Goal: Task Accomplishment & Management: Use online tool/utility

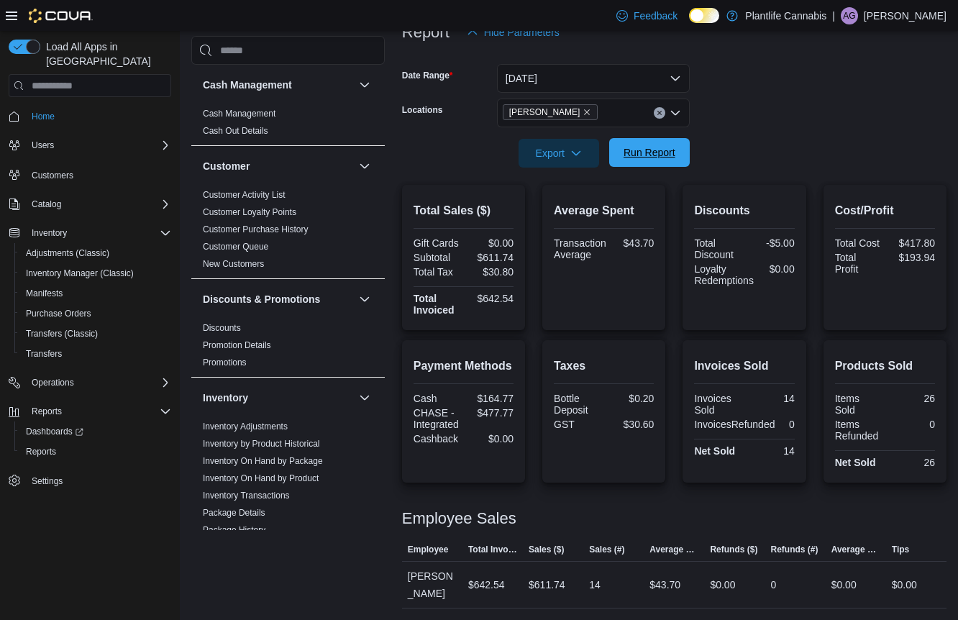
scroll to position [190, 0]
click at [643, 159] on span "Run Report" at bounding box center [649, 152] width 52 height 14
click at [677, 157] on span "Run Report" at bounding box center [649, 152] width 63 height 29
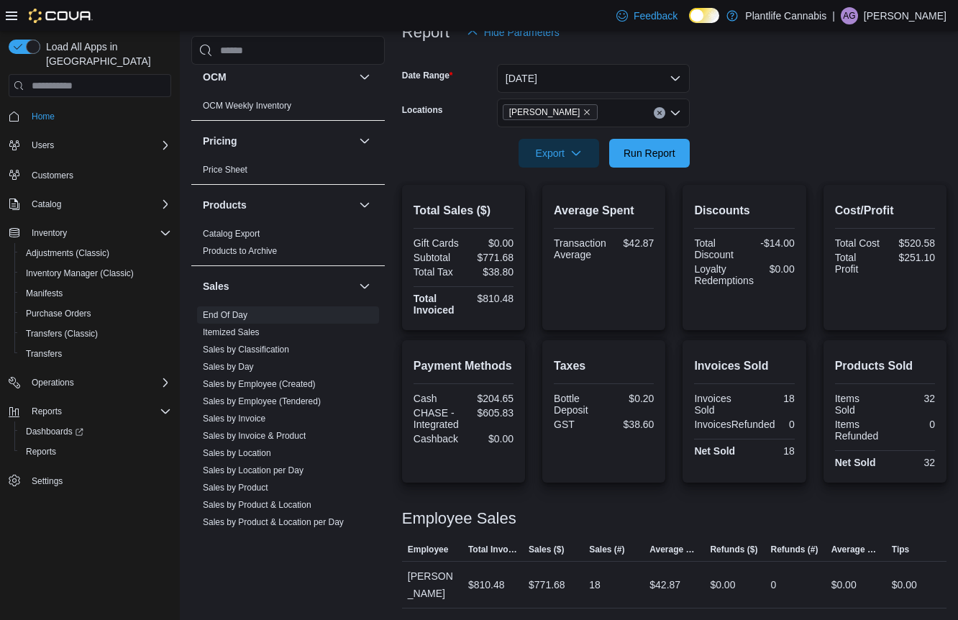
scroll to position [702, 0]
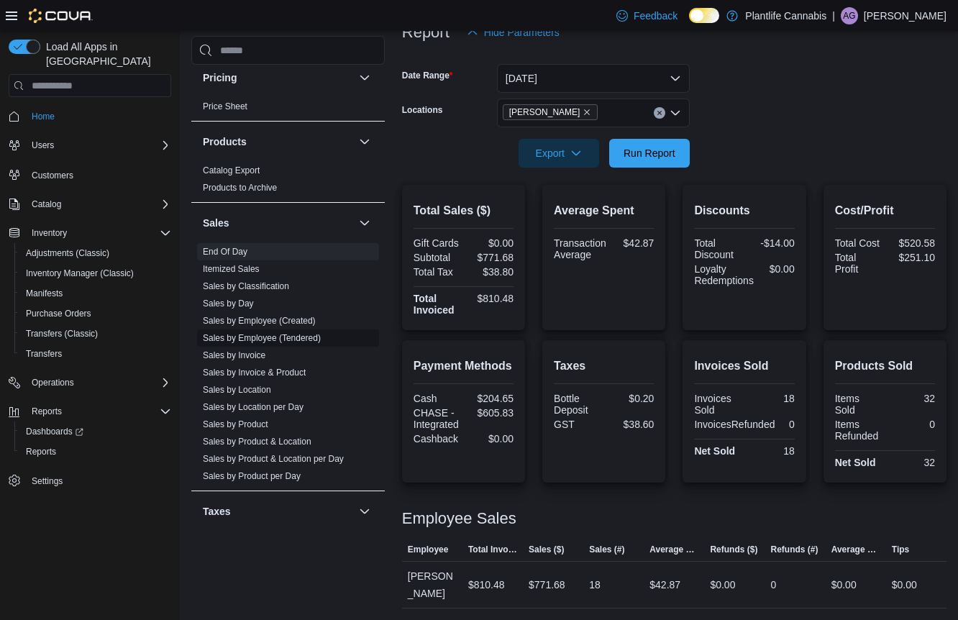
click at [280, 342] on link "Sales by Employee (Tendered)" at bounding box center [262, 338] width 118 height 10
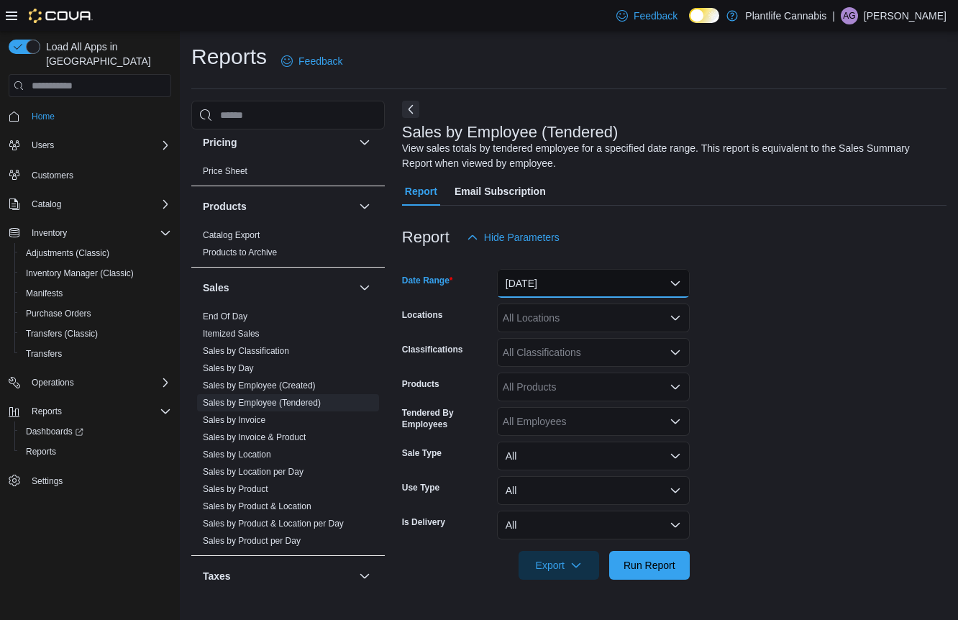
click at [602, 276] on button "[DATE]" at bounding box center [593, 283] width 193 height 29
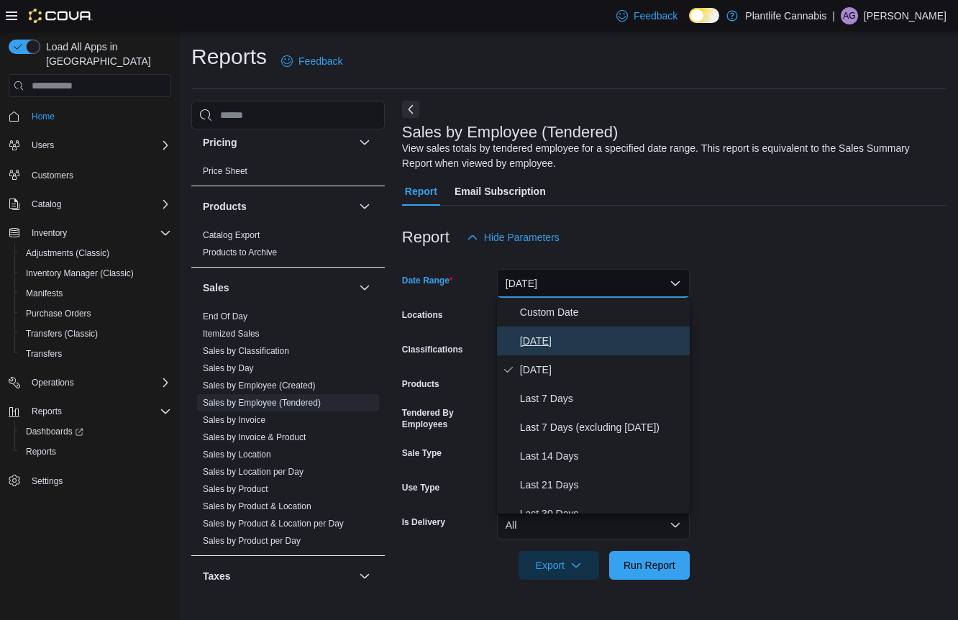
drag, startPoint x: 585, startPoint y: 334, endPoint x: 721, endPoint y: 289, distance: 143.7
click at [587, 332] on span "[DATE]" at bounding box center [602, 340] width 164 height 17
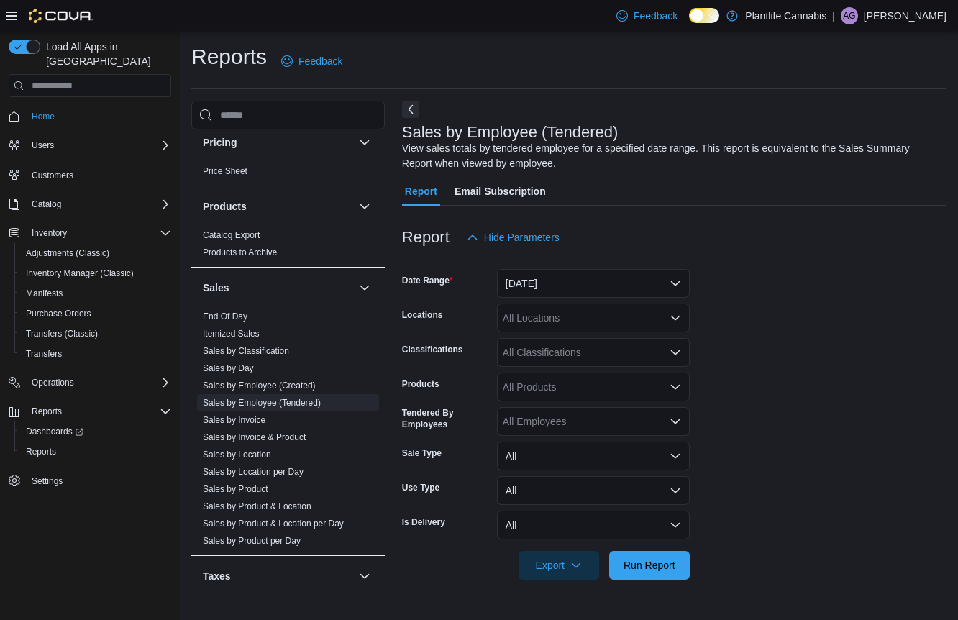
drag, startPoint x: 728, startPoint y: 288, endPoint x: 719, endPoint y: 290, distance: 8.9
click at [726, 288] on form "Date Range [DATE] Locations All Locations Classifications All Classifications P…" at bounding box center [674, 416] width 544 height 328
click at [638, 325] on div "All Locations" at bounding box center [593, 317] width 193 height 29
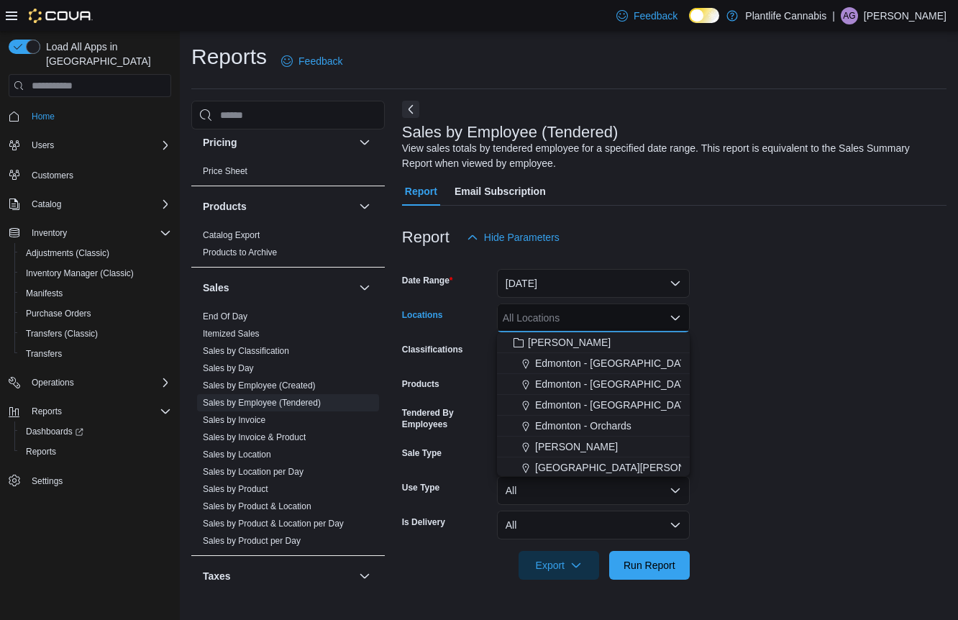
scroll to position [61, 0]
drag, startPoint x: 586, startPoint y: 429, endPoint x: 791, endPoint y: 418, distance: 205.2
click at [587, 429] on div "[PERSON_NAME]" at bounding box center [592, 427] width 175 height 14
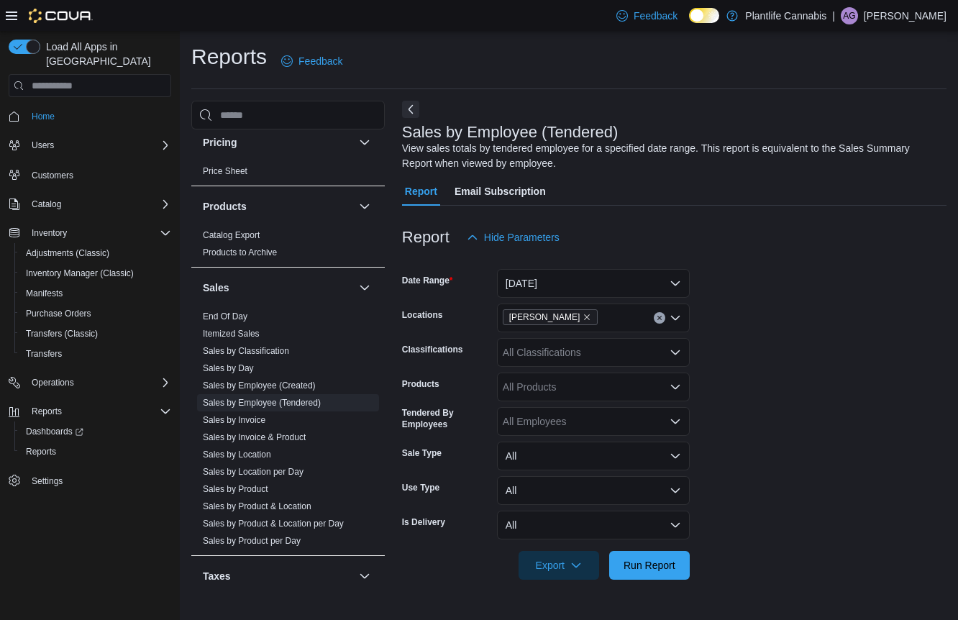
click at [893, 398] on form "Date Range [DATE] Locations [PERSON_NAME] Classifications All Classifications P…" at bounding box center [674, 416] width 544 height 328
click at [592, 349] on div "All Classifications" at bounding box center [593, 352] width 193 height 29
type input "***"
click at [620, 377] on div "Accessory Group" at bounding box center [592, 377] width 175 height 14
drag, startPoint x: 783, startPoint y: 352, endPoint x: 773, endPoint y: 358, distance: 11.6
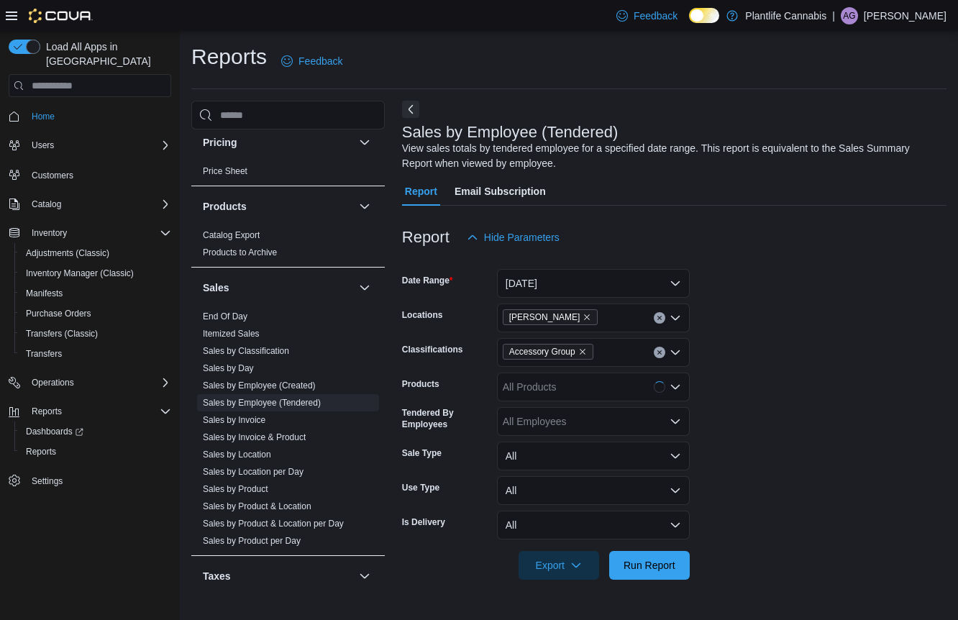
click at [783, 352] on form "Date Range [DATE] Locations [PERSON_NAME] Classifications Accessory Group Produ…" at bounding box center [674, 416] width 544 height 328
drag, startPoint x: 664, startPoint y: 553, endPoint x: 707, endPoint y: 521, distance: 52.9
click at [664, 553] on span "Run Report" at bounding box center [649, 564] width 63 height 29
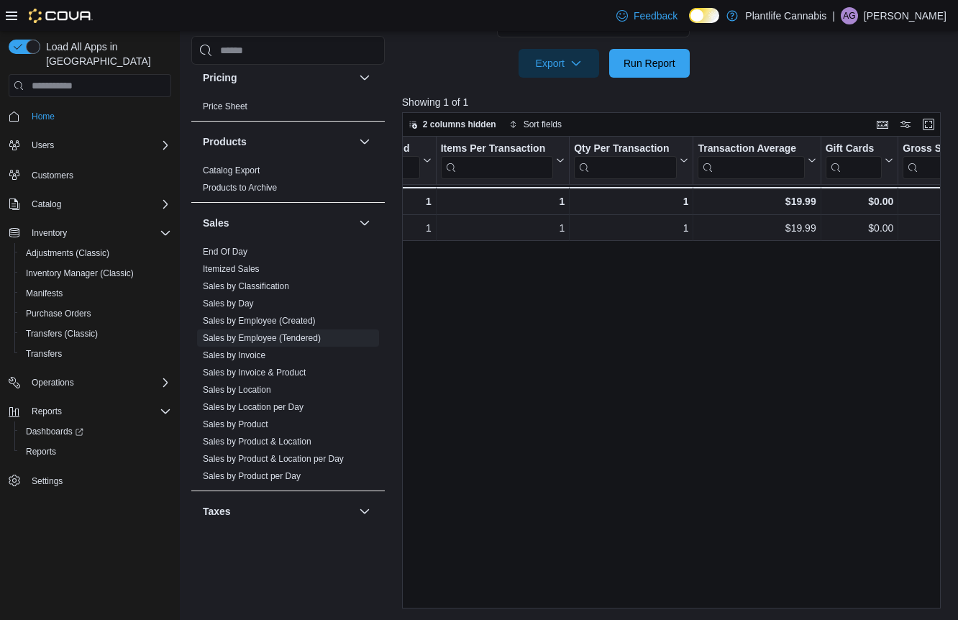
scroll to position [0, 347]
click at [259, 255] on span "End Of Day" at bounding box center [288, 251] width 182 height 17
click at [239, 255] on link "End Of Day" at bounding box center [225, 252] width 45 height 10
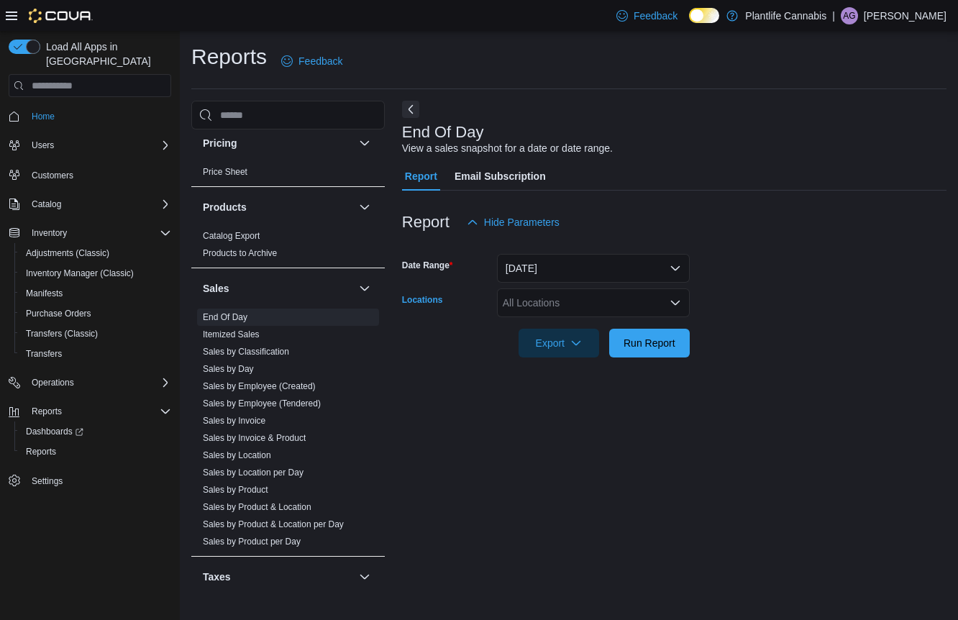
click at [626, 306] on div "All Locations" at bounding box center [593, 302] width 193 height 29
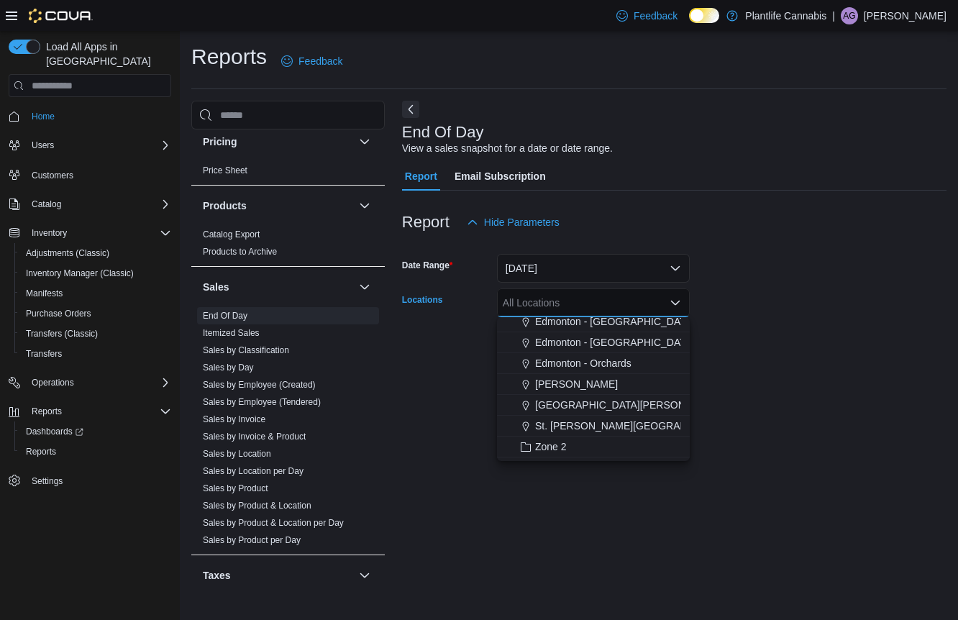
scroll to position [94, 0]
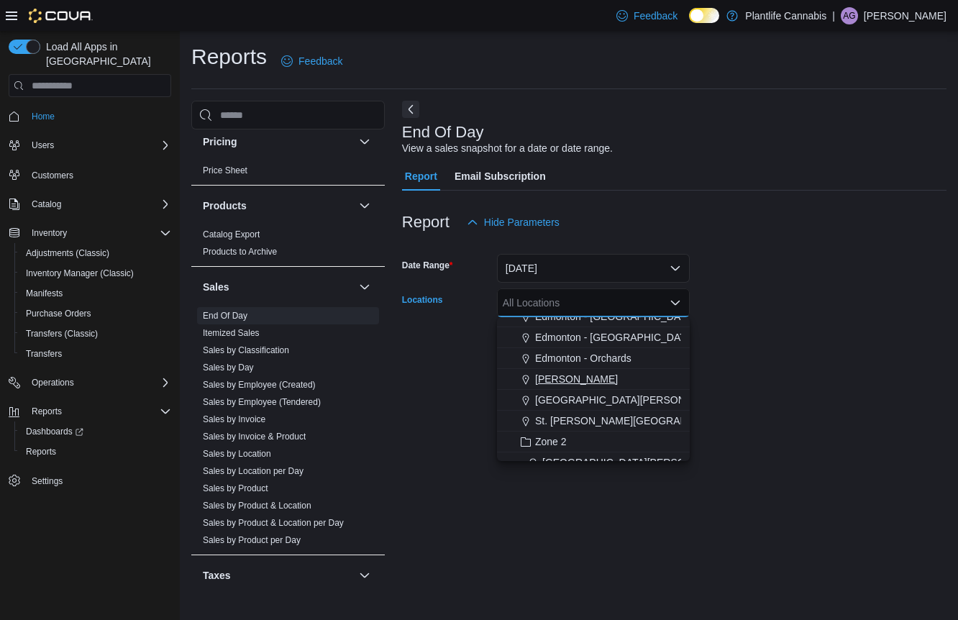
click at [638, 380] on div "[PERSON_NAME]" at bounding box center [592, 379] width 175 height 14
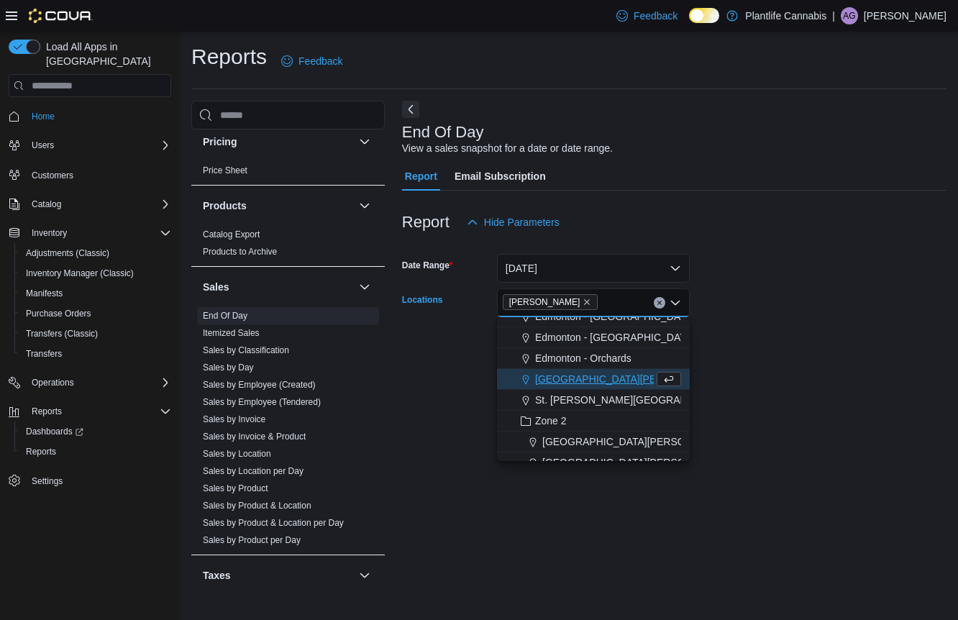
click at [742, 349] on form "Date Range [DATE] Locations [GEOGRAPHIC_DATA] Combo box. Selected. [GEOGRAPHIC_…" at bounding box center [674, 297] width 544 height 121
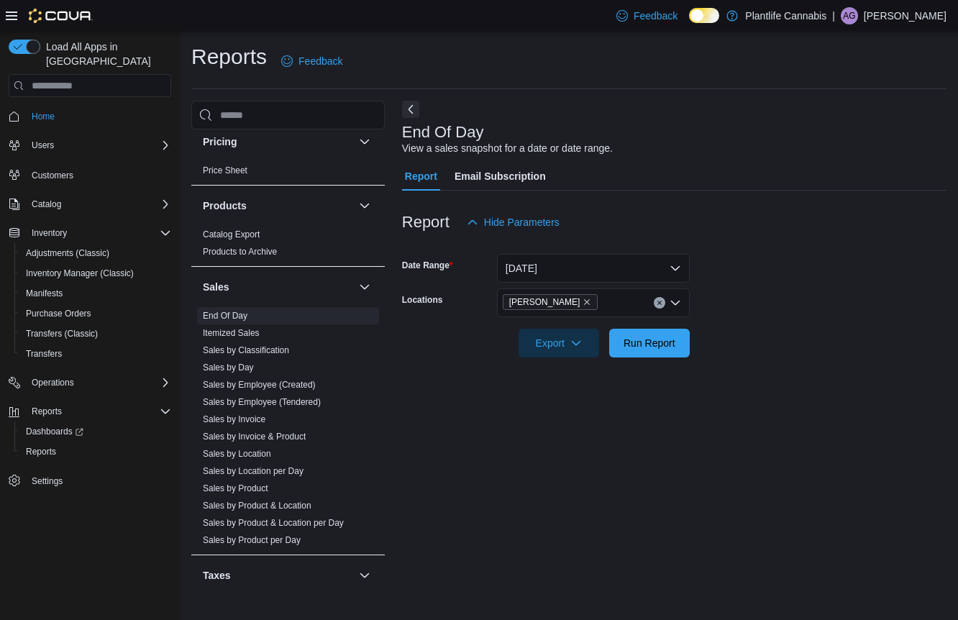
click at [692, 344] on form "Date Range [DATE] Locations [PERSON_NAME] Export Run Report" at bounding box center [674, 297] width 544 height 121
click at [682, 345] on button "Run Report" at bounding box center [649, 342] width 81 height 29
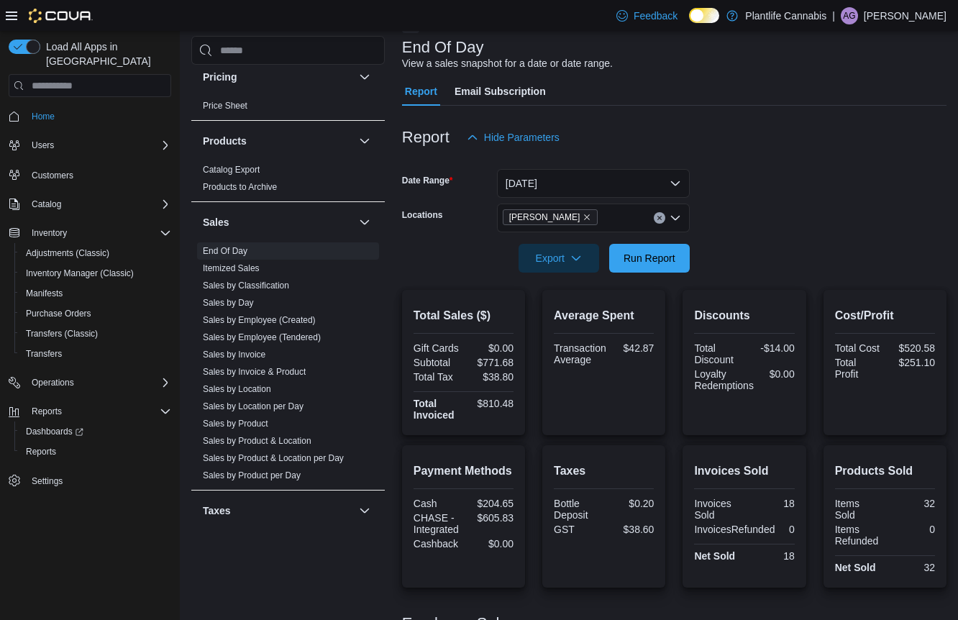
scroll to position [190, 0]
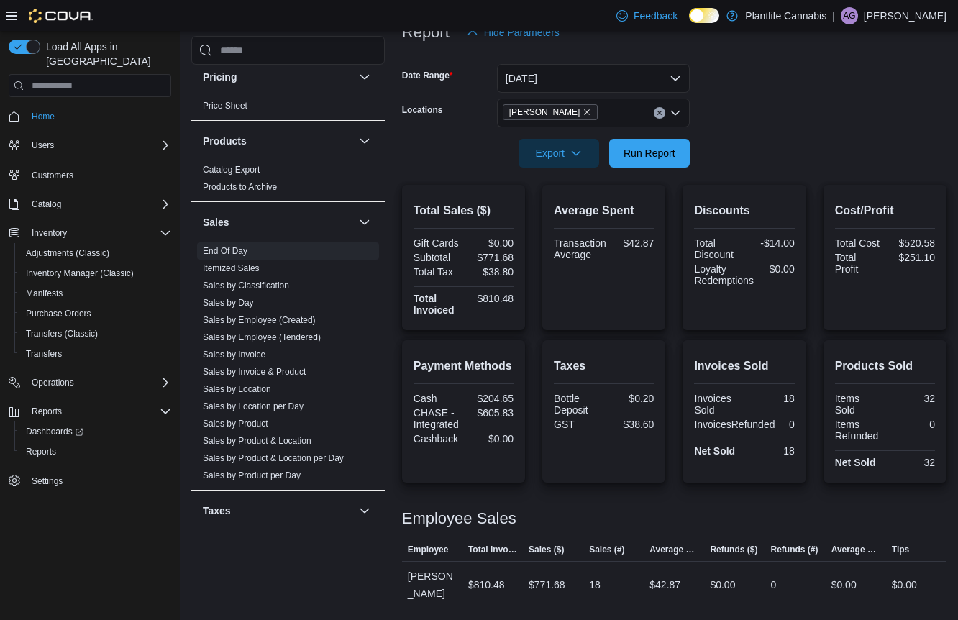
drag, startPoint x: 664, startPoint y: 157, endPoint x: 768, endPoint y: 150, distance: 104.5
click at [664, 157] on span "Run Report" at bounding box center [649, 153] width 52 height 14
